Goal: Task Accomplishment & Management: Use online tool/utility

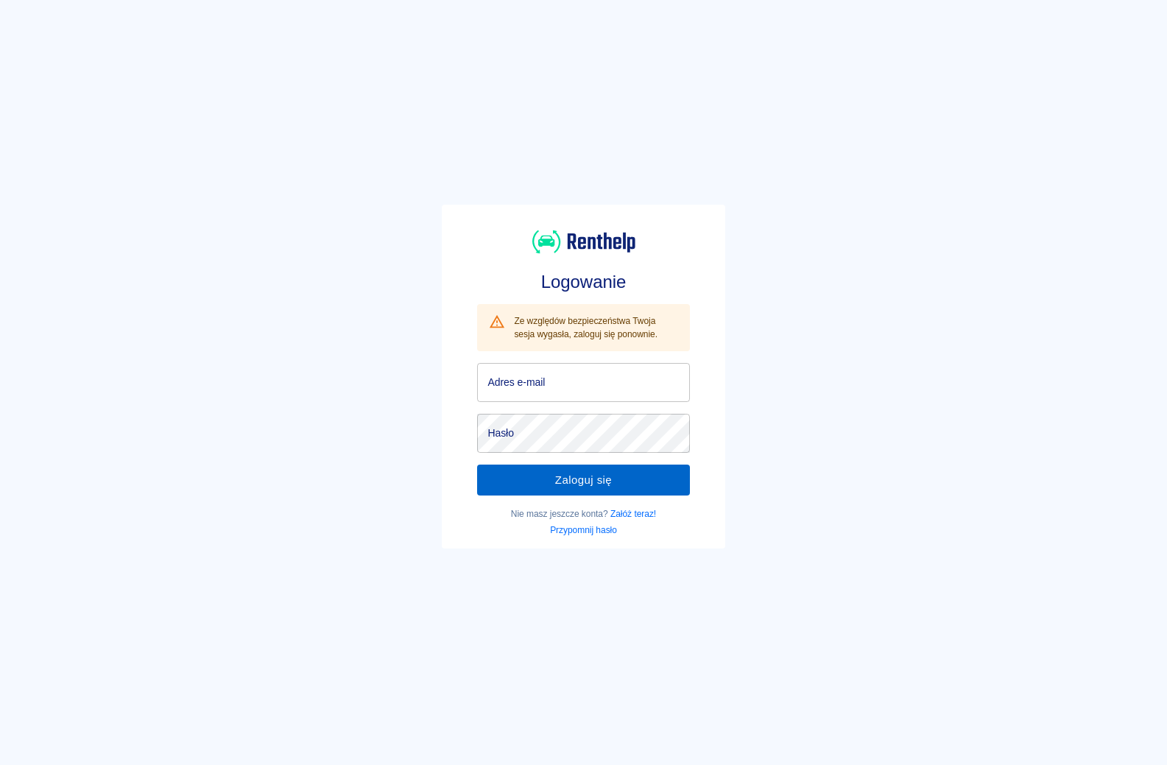
type input "[EMAIL_ADDRESS][DOMAIN_NAME]"
click at [610, 476] on button "Zaloguj się" at bounding box center [583, 480] width 212 height 31
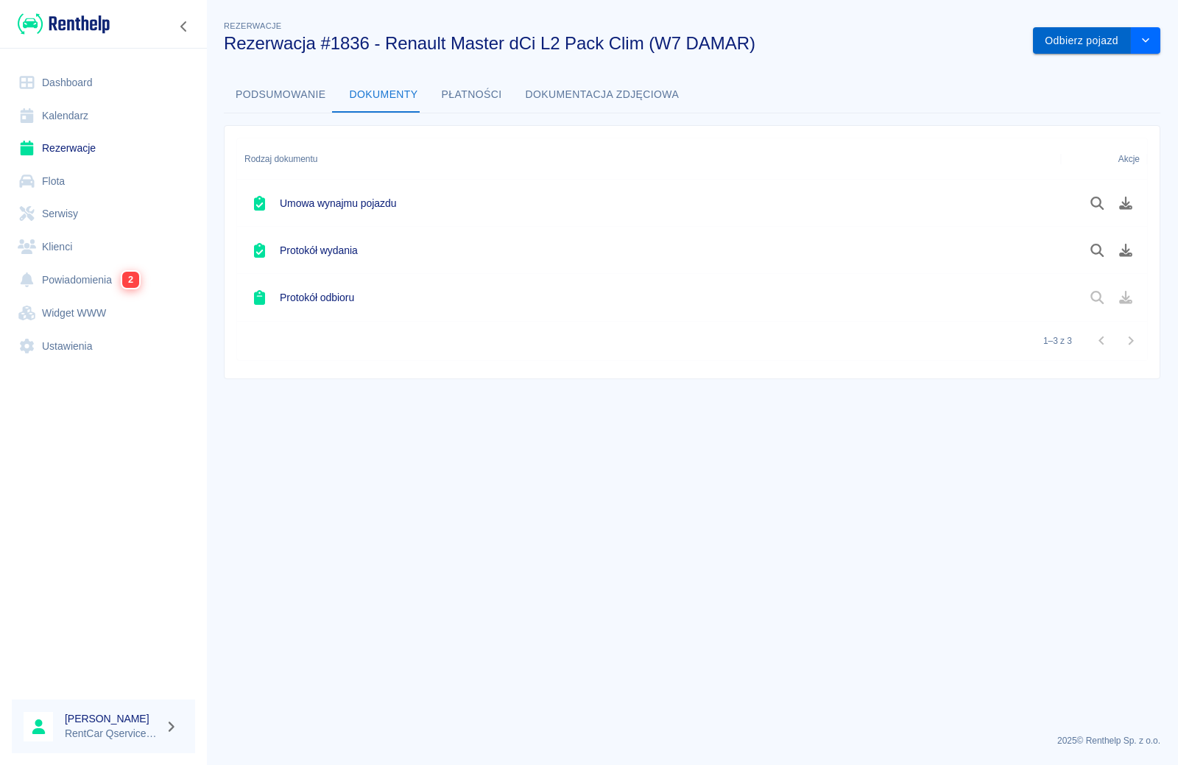
click at [1071, 46] on button "Odbierz pojazd" at bounding box center [1082, 40] width 98 height 27
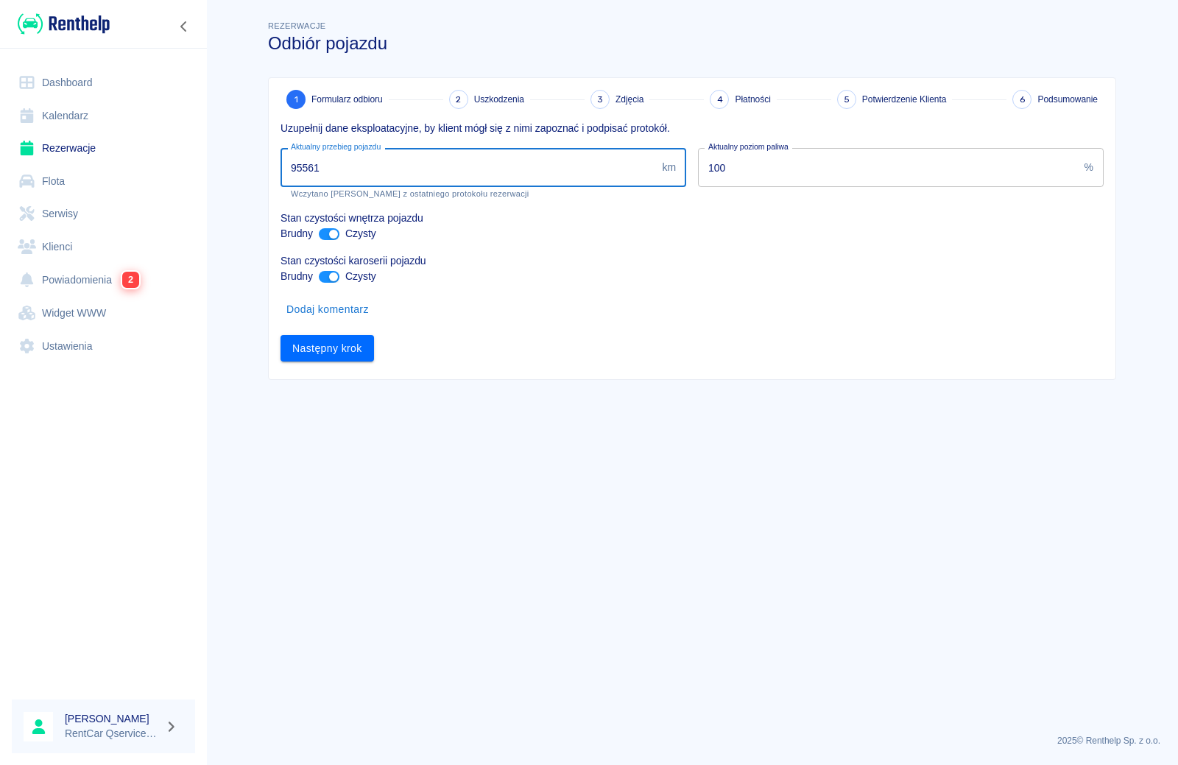
click at [428, 174] on input "95561" at bounding box center [467, 167] width 375 height 39
type input "95945"
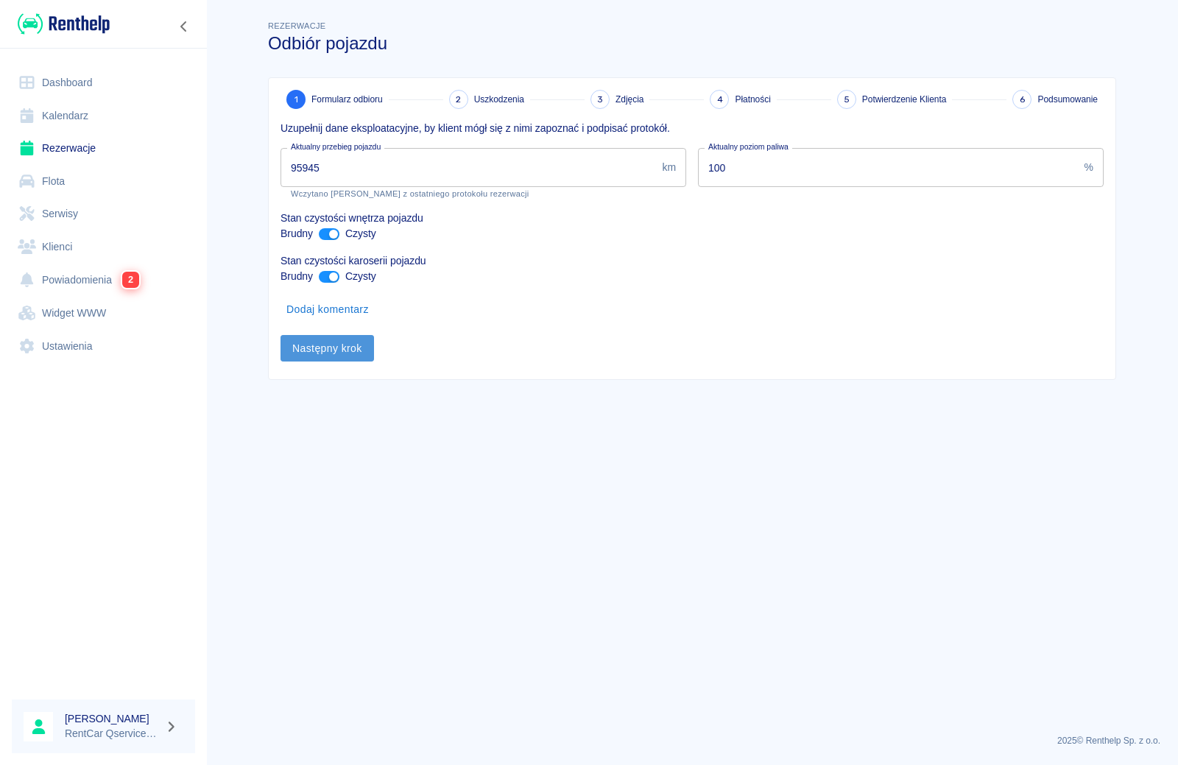
click at [333, 354] on button "Następny krok" at bounding box center [326, 348] width 93 height 27
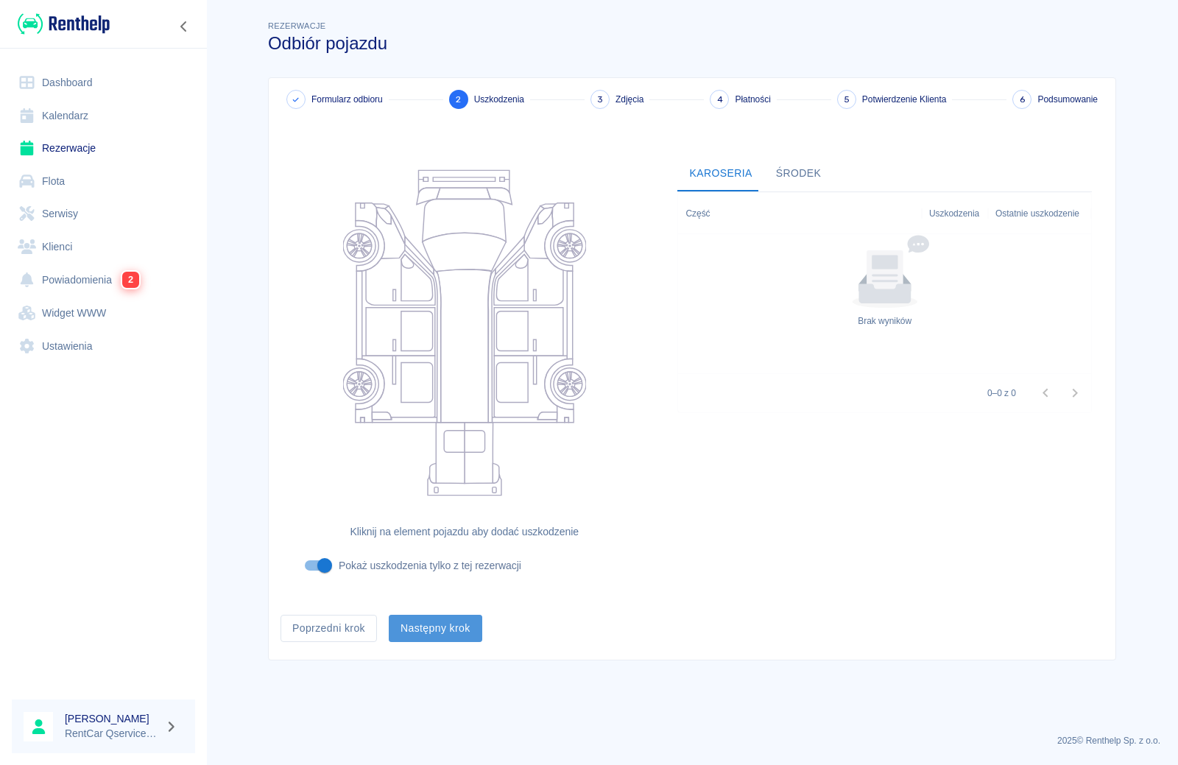
click at [414, 632] on button "Następny krok" at bounding box center [435, 628] width 93 height 27
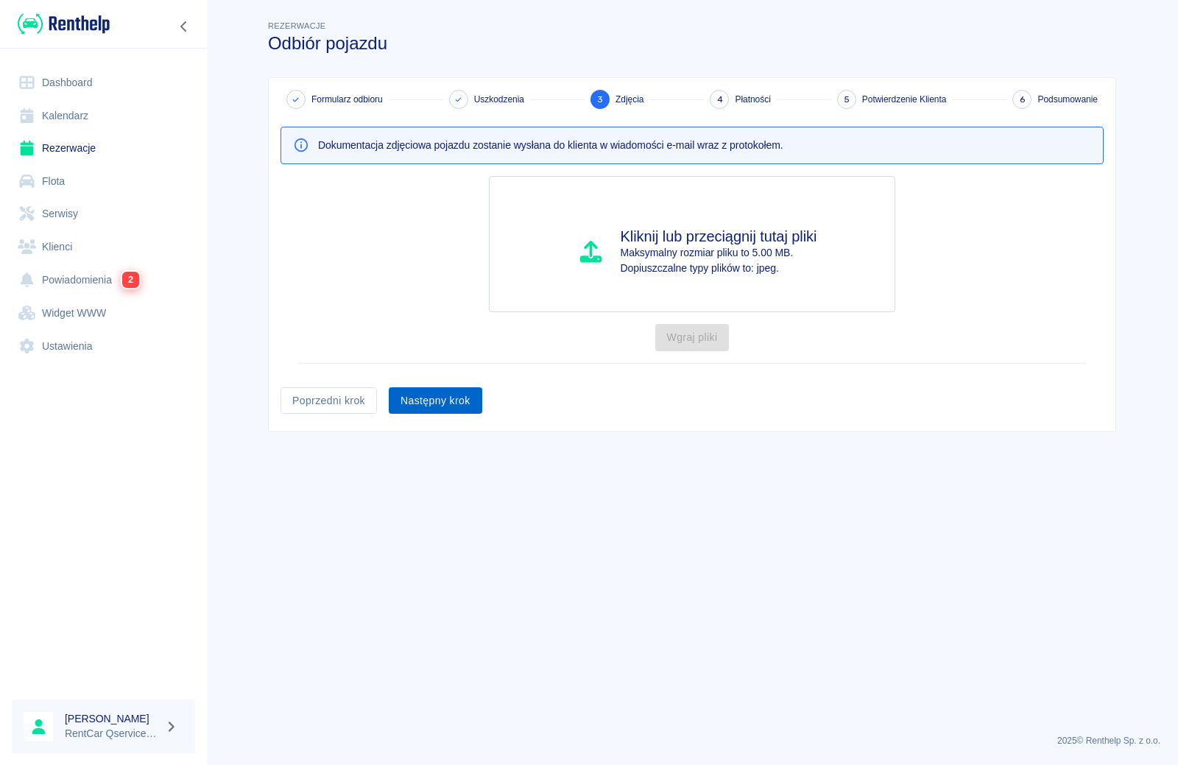
click at [434, 402] on button "Następny krok" at bounding box center [435, 400] width 93 height 27
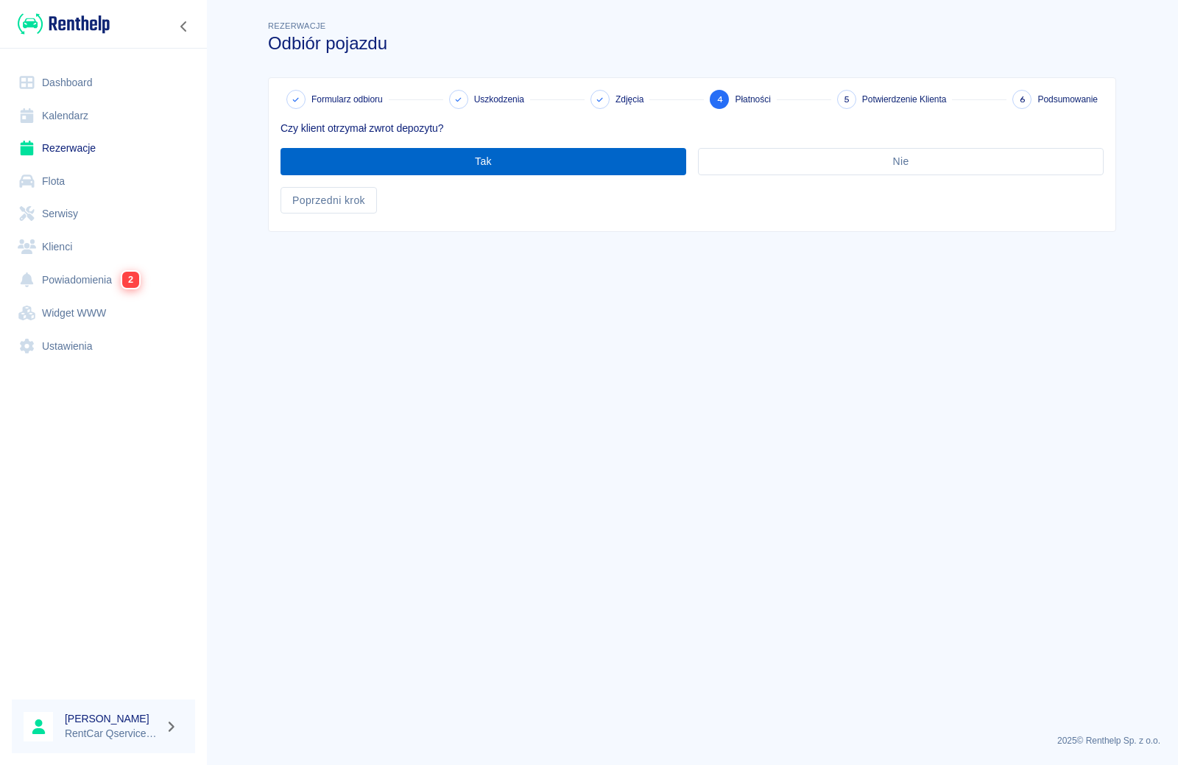
click at [516, 161] on button "Tak" at bounding box center [483, 161] width 406 height 27
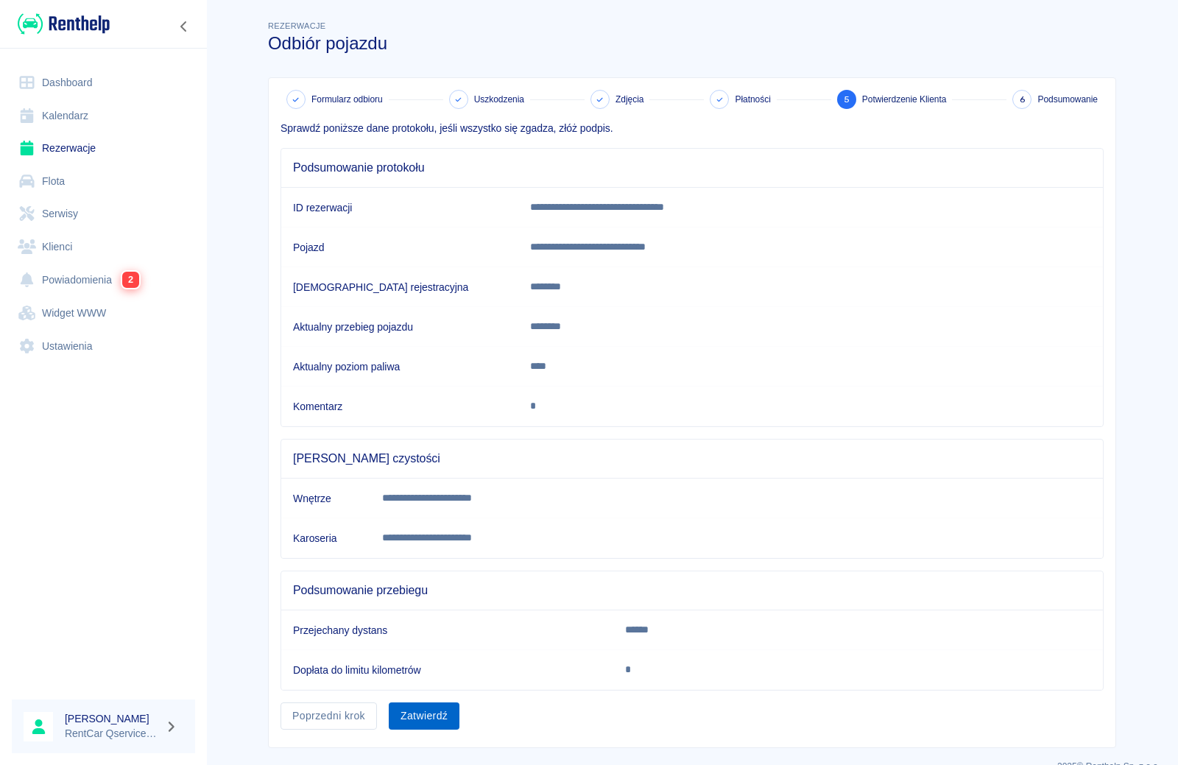
click at [428, 719] on button "Zatwierdź" at bounding box center [424, 715] width 71 height 27
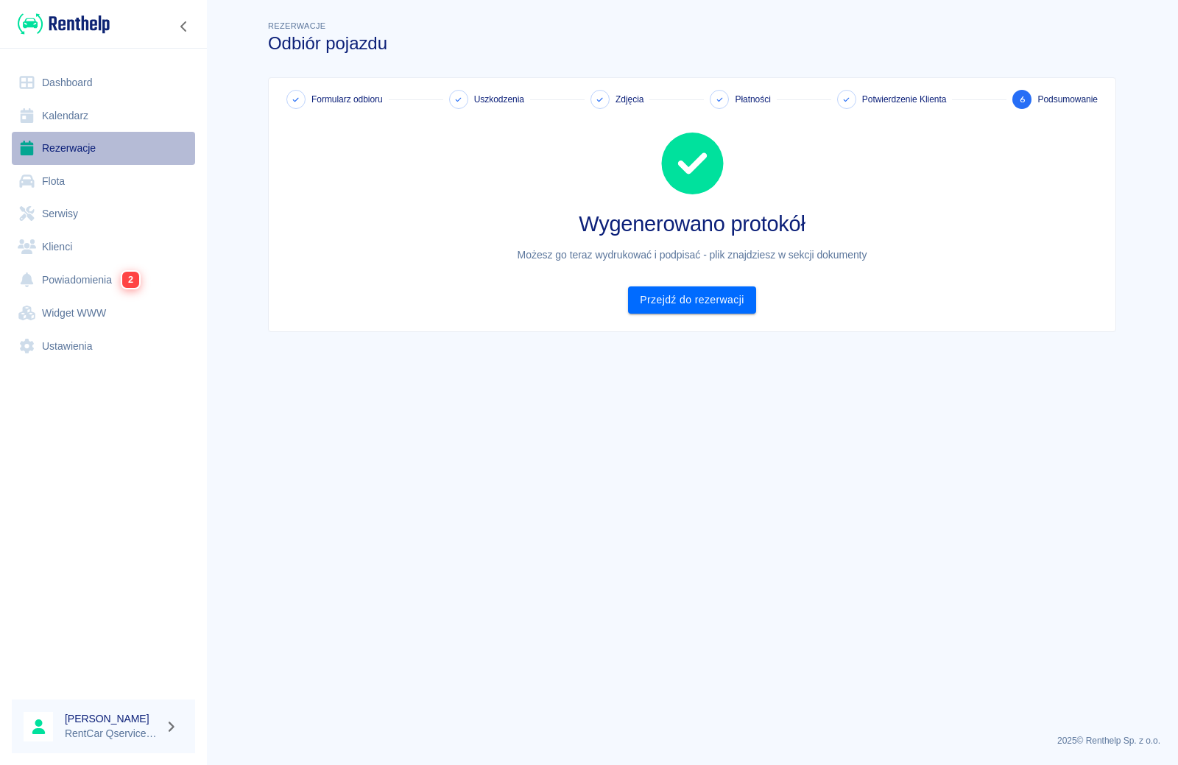
click at [59, 152] on link "Rezerwacje" at bounding box center [103, 148] width 183 height 33
